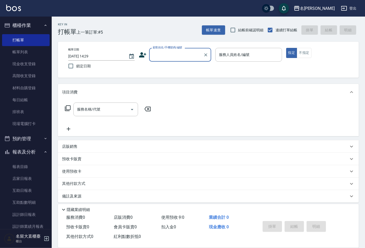
click at [162, 56] on input "顧客姓名/手機號碼/編號" at bounding box center [176, 54] width 50 height 9
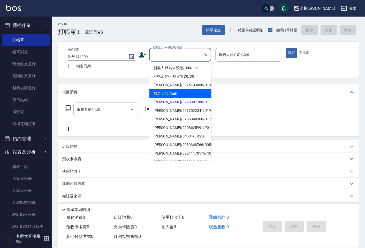
drag, startPoint x: 170, startPoint y: 89, endPoint x: 166, endPoint y: 88, distance: 4.5
click at [166, 88] on ul "新客人 姓名未設定/D00/null 不指定客/不指定客D0/D0 [PERSON_NAME]/0975103058/D136 無名字/ 0 /null [P…" at bounding box center [180, 111] width 62 height 99
click at [173, 91] on li "無名字/ 0 /null" at bounding box center [180, 93] width 62 height 9
type input "無名字/ 0 /null"
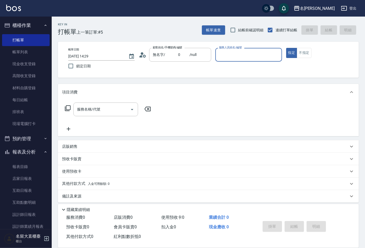
click at [234, 55] on input "服務人員姓名/編號" at bounding box center [249, 54] width 62 height 9
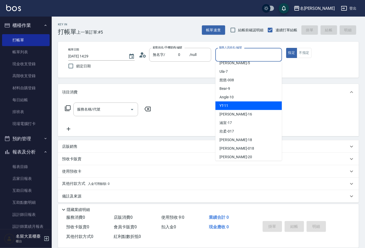
scroll to position [57, 0]
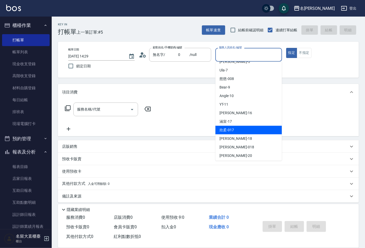
click at [238, 130] on div "欣柔 -017" at bounding box center [248, 130] width 66 height 9
type input "欣柔-017"
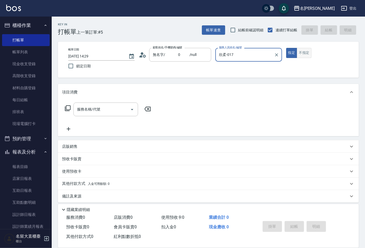
click at [301, 53] on button "不指定" at bounding box center [304, 53] width 14 height 10
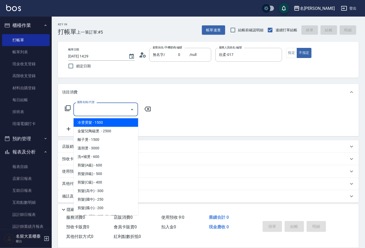
click at [113, 105] on input "服務名稱/代號" at bounding box center [102, 109] width 52 height 9
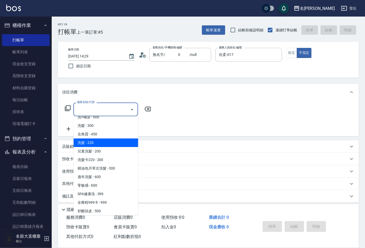
scroll to position [143, 0]
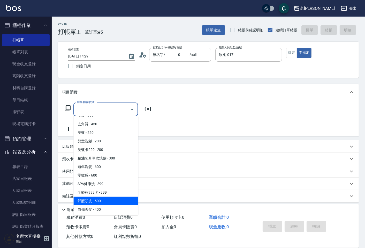
click at [84, 202] on span "舒醒頭皮 - 500" at bounding box center [105, 200] width 65 height 9
type input "舒醒頭皮(517)"
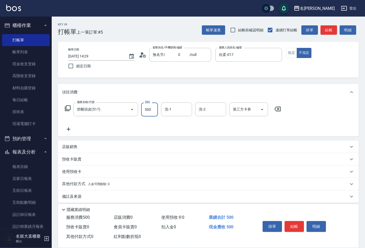
click at [148, 111] on input "500" at bounding box center [149, 109] width 17 height 14
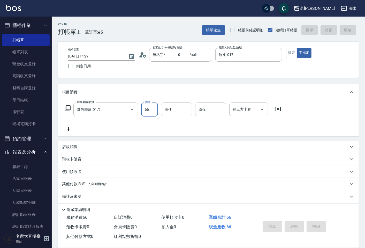
type input "6"
type input "[DATE] 15:09"
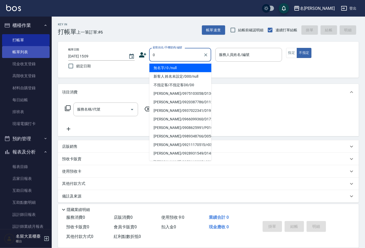
type input "0"
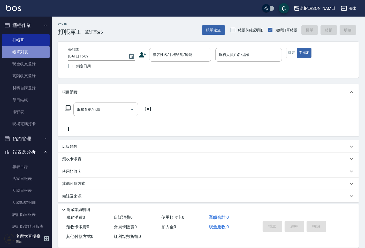
click at [28, 52] on link "帳單列表" at bounding box center [26, 52] width 48 height 12
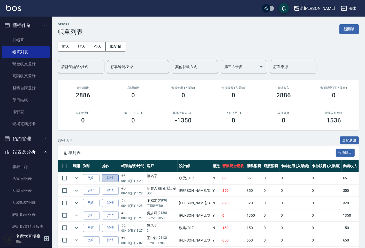
click at [110, 178] on link "詳情" at bounding box center [110, 178] width 17 height 8
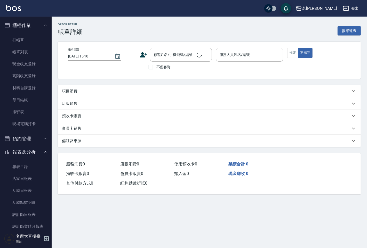
type input "[DATE] 14:29"
type input "欣柔-017"
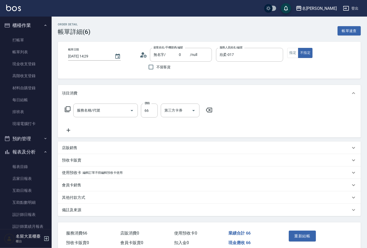
type input "無名字/ 0 /null"
type input "舒醒頭皮(517)"
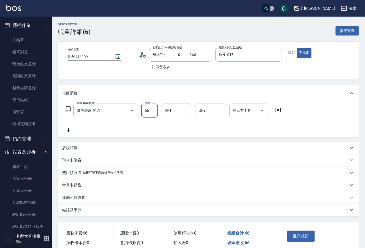
click at [149, 111] on input "66" at bounding box center [149, 110] width 17 height 14
type input "600"
click at [66, 131] on icon at bounding box center [68, 130] width 13 height 6
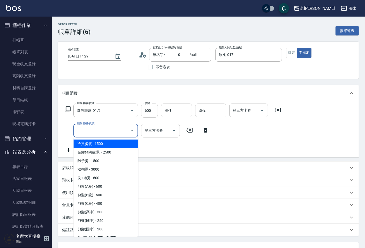
click at [84, 132] on input "服務名稱/代號" at bounding box center [102, 130] width 52 height 9
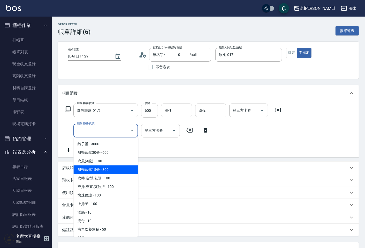
scroll to position [459, 0]
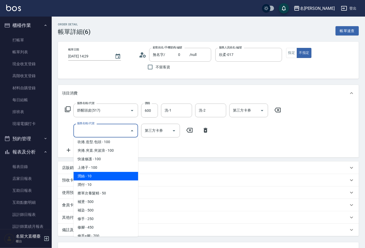
click at [100, 172] on span "潤絲 - 10" at bounding box center [105, 176] width 65 height 9
type input "潤絲(802)"
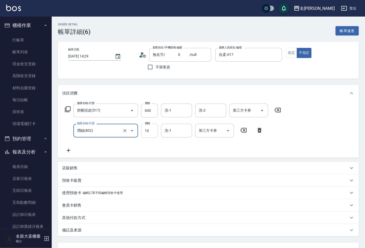
click at [148, 135] on input "10" at bounding box center [149, 131] width 17 height 14
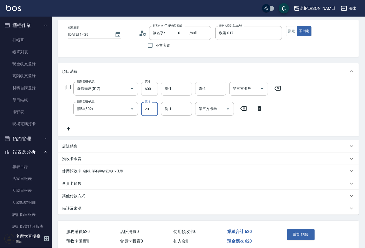
scroll to position [43, 0]
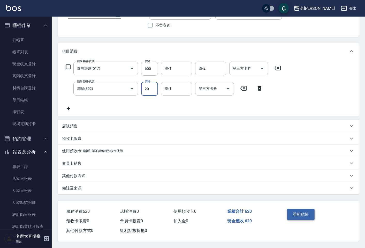
type input "20"
click at [296, 213] on button "重新結帳" at bounding box center [300, 214] width 27 height 11
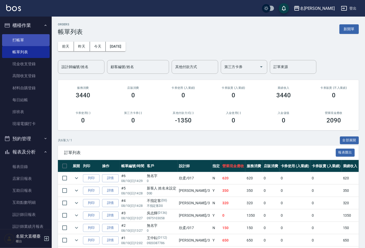
drag, startPoint x: 90, startPoint y: 121, endPoint x: 37, endPoint y: 43, distance: 93.8
click at [37, 43] on link "打帳單" at bounding box center [26, 40] width 48 height 12
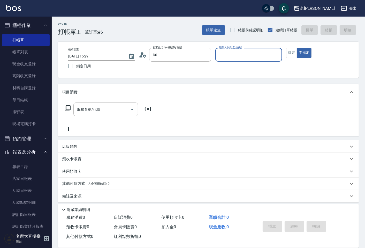
type input "不指定客/不指定客D0/D0"
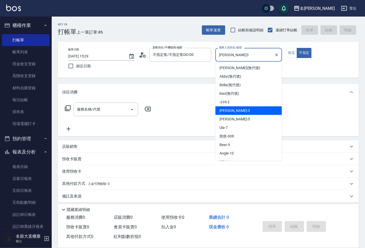
type input "[PERSON_NAME]3"
type button "false"
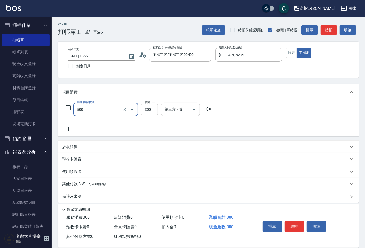
type input "洗髮(500)"
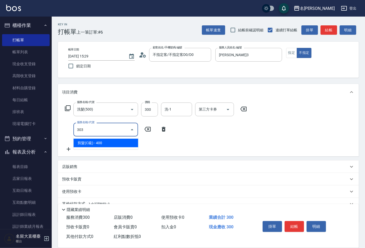
type input "剪髮(C級)(303)"
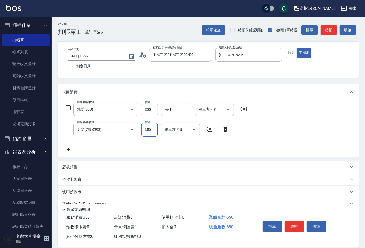
type input "350"
click at [288, 223] on button "結帳" at bounding box center [294, 226] width 19 height 11
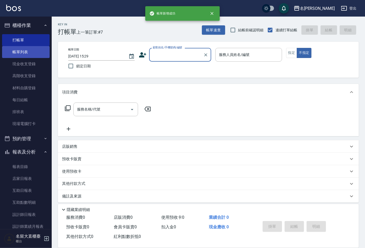
click at [30, 53] on link "帳單列表" at bounding box center [26, 52] width 48 height 12
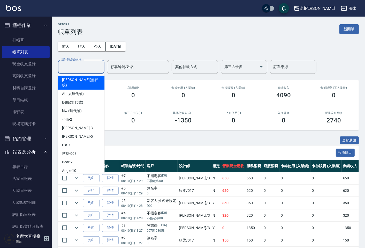
click at [74, 63] on input "設計師編號/姓名" at bounding box center [81, 66] width 42 height 9
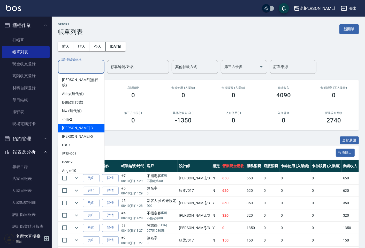
click at [77, 124] on div "[PERSON_NAME]3" at bounding box center [81, 128] width 47 height 9
type input "[PERSON_NAME]3"
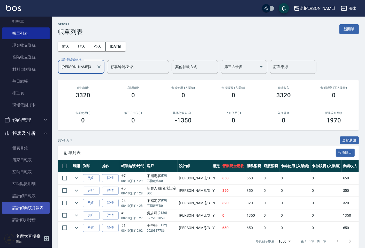
scroll to position [29, 0]
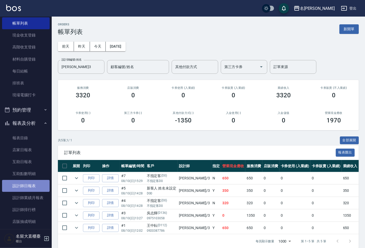
click at [34, 186] on link "設計師日報表" at bounding box center [26, 186] width 48 height 12
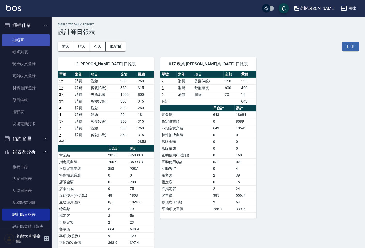
click at [28, 43] on link "打帳單" at bounding box center [26, 40] width 48 height 12
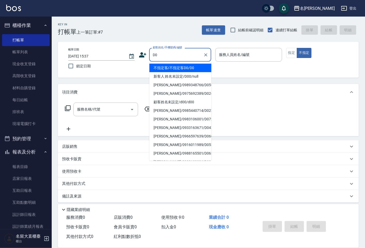
type input "不指定客/不指定客D0/D0"
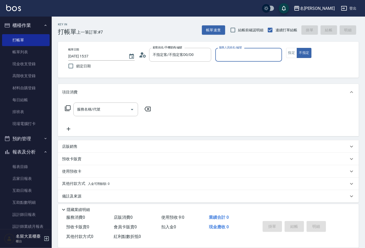
type input "[PERSON_NAME]3"
click at [297, 48] on button "不指定" at bounding box center [304, 53] width 14 height 10
type button "false"
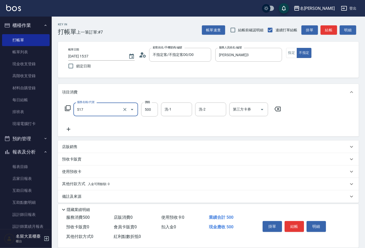
type input "舒醒頭皮(517)"
type input "600"
type input "0"
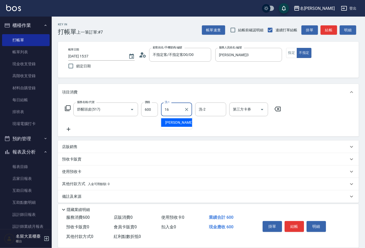
type input "[PERSON_NAME]-16"
click at [290, 223] on button "結帳" at bounding box center [294, 226] width 19 height 11
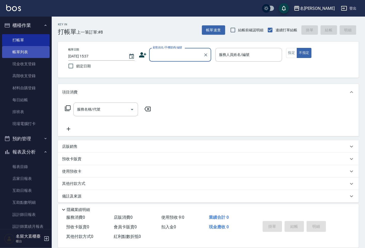
click at [38, 50] on link "帳單列表" at bounding box center [26, 52] width 48 height 12
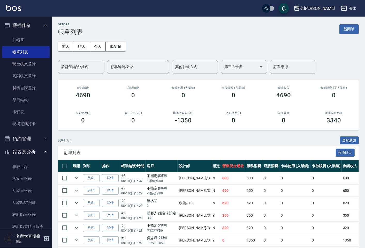
click at [79, 63] on input "設計師編號/姓名" at bounding box center [81, 66] width 42 height 9
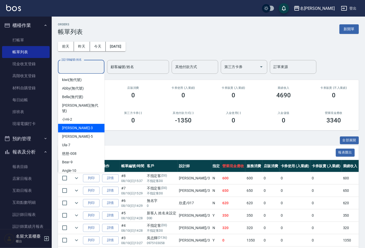
click at [66, 125] on span "[PERSON_NAME]3" at bounding box center [77, 127] width 30 height 5
type input "[PERSON_NAME]3"
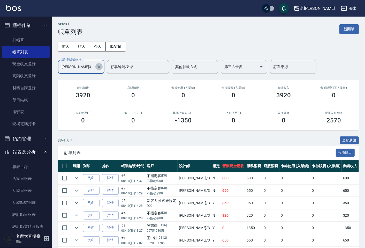
click at [97, 67] on icon "Clear" at bounding box center [98, 66] width 5 height 5
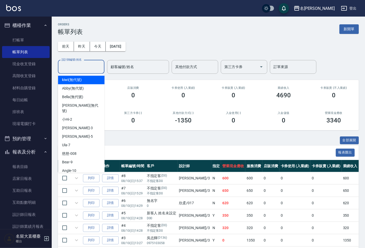
click at [84, 67] on input "設計師編號/姓名" at bounding box center [81, 66] width 42 height 9
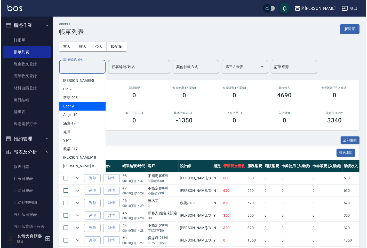
scroll to position [57, 0]
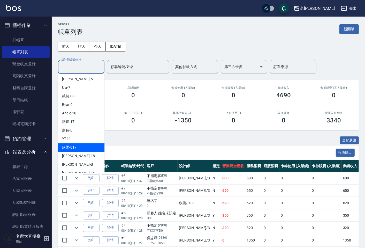
click at [78, 143] on div "欣柔 -017" at bounding box center [81, 147] width 47 height 9
type input "欣柔-017"
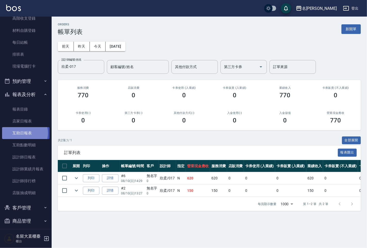
click at [24, 133] on link "互助日報表" at bounding box center [26, 133] width 48 height 12
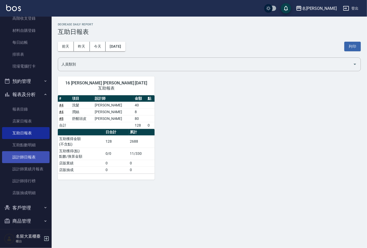
click at [25, 157] on link "設計師日報表" at bounding box center [26, 157] width 48 height 12
